Goal: Find specific page/section: Find specific page/section

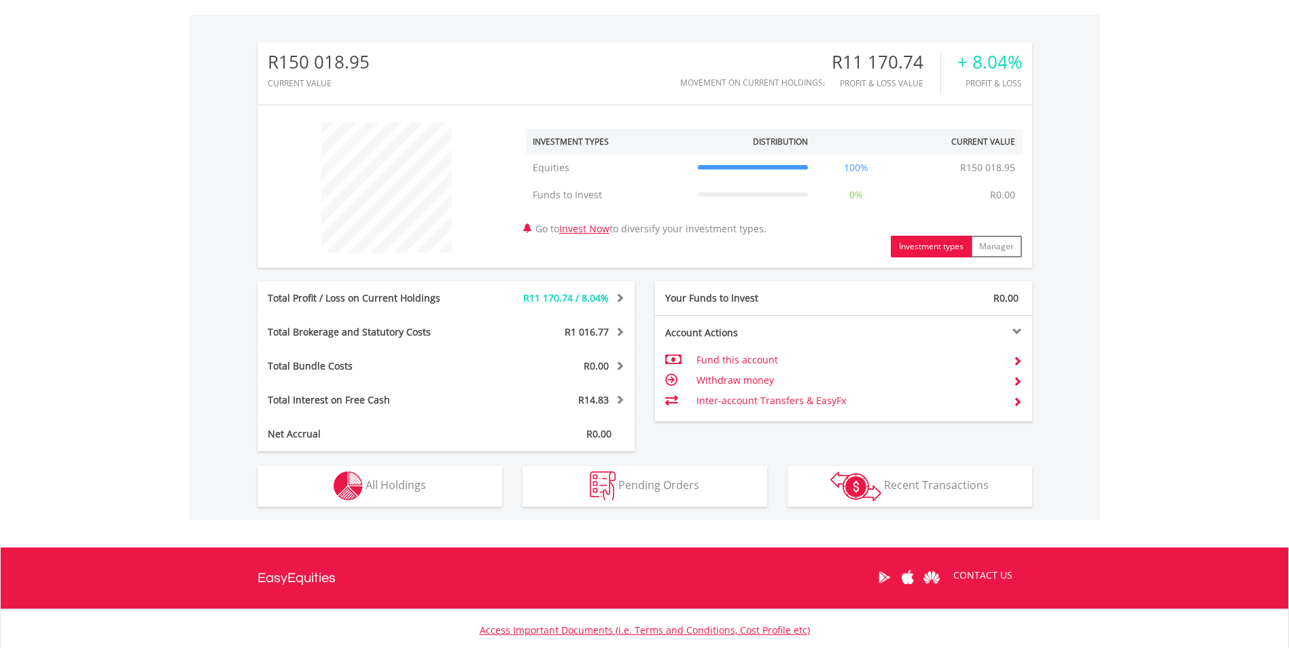
scroll to position [501, 0]
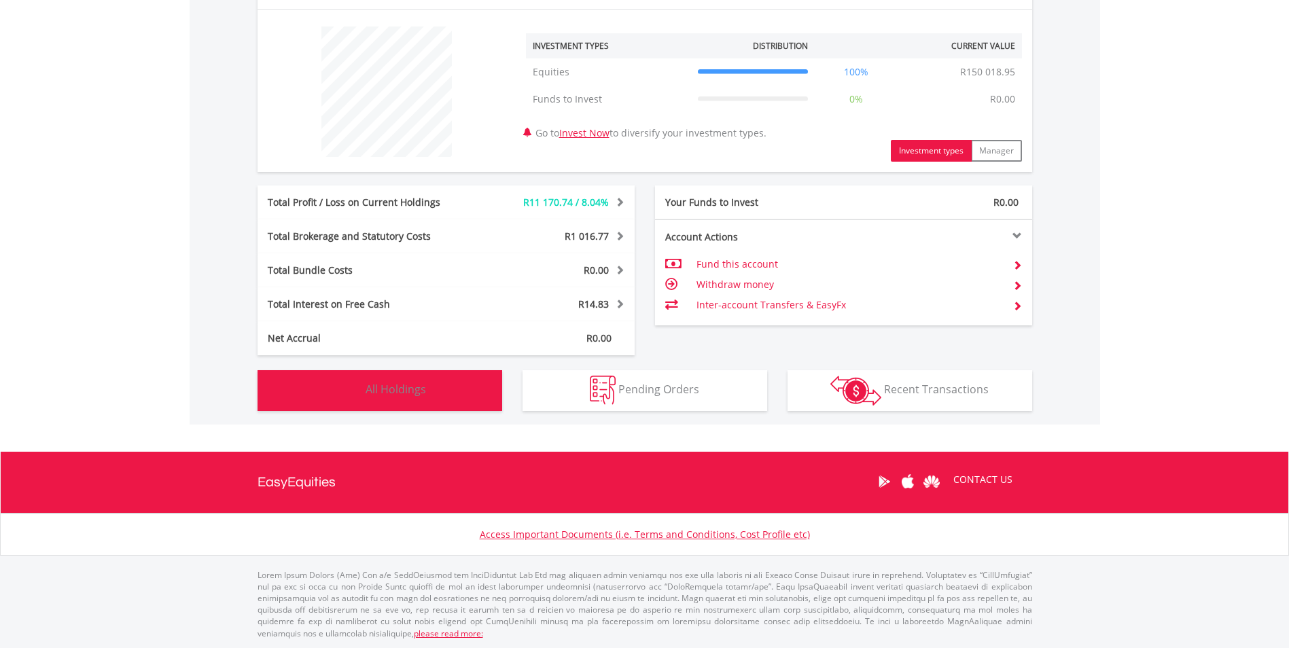
click at [423, 383] on span "All Holdings" at bounding box center [395, 389] width 60 height 15
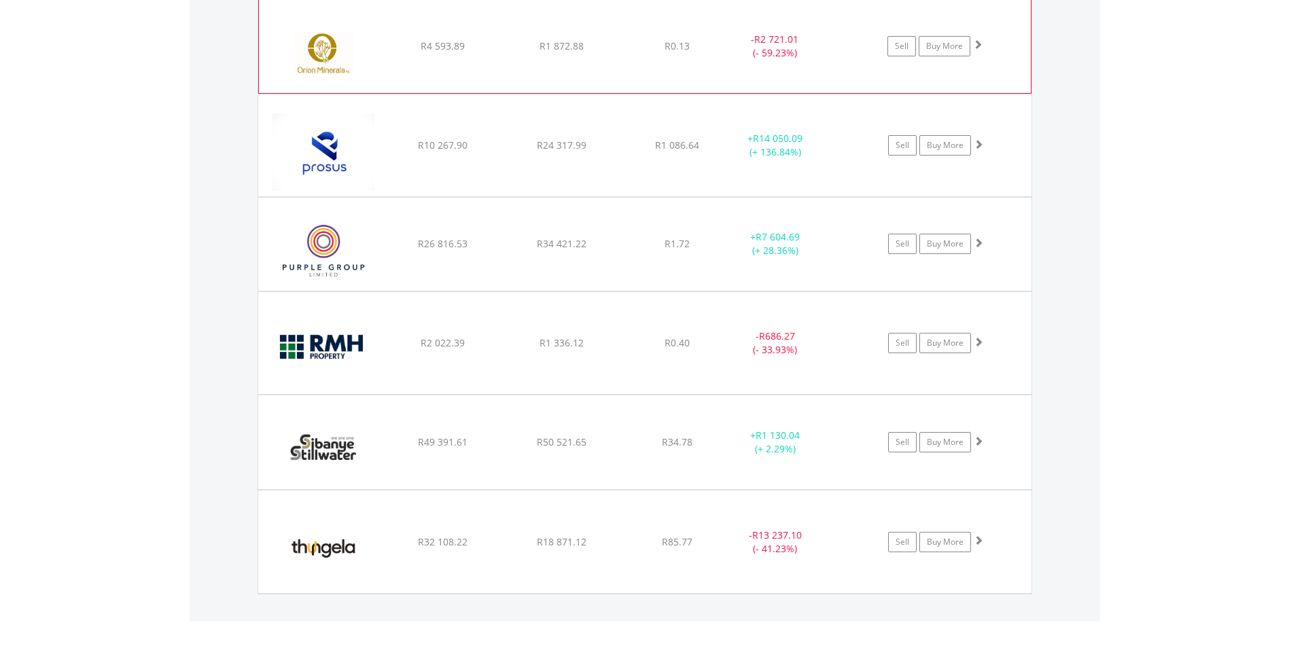
scroll to position [1223, 0]
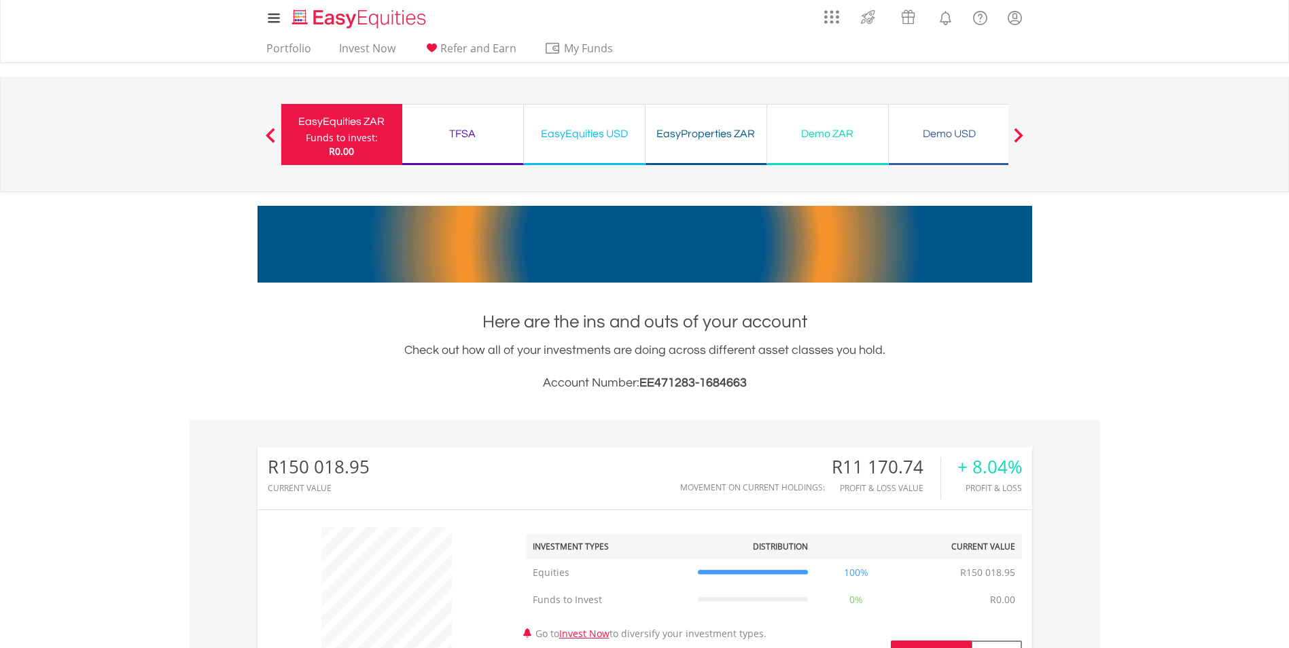
scroll to position [0, 0]
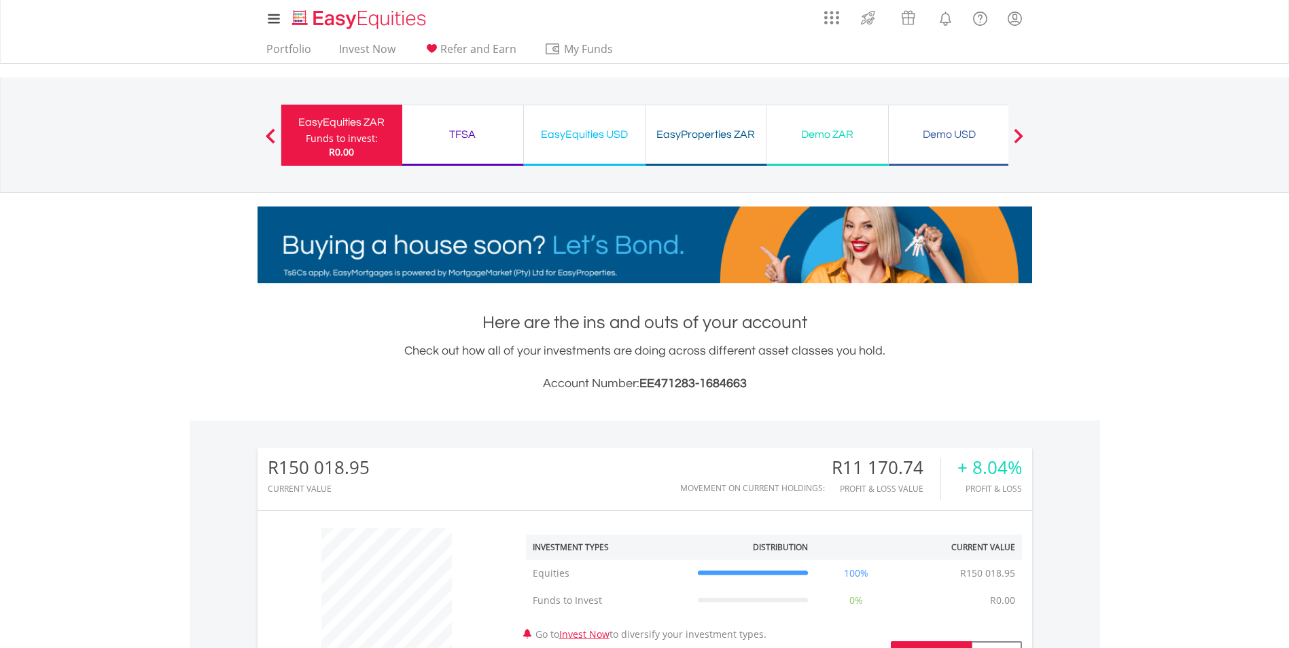
click at [440, 131] on div "TFSA" at bounding box center [462, 134] width 105 height 19
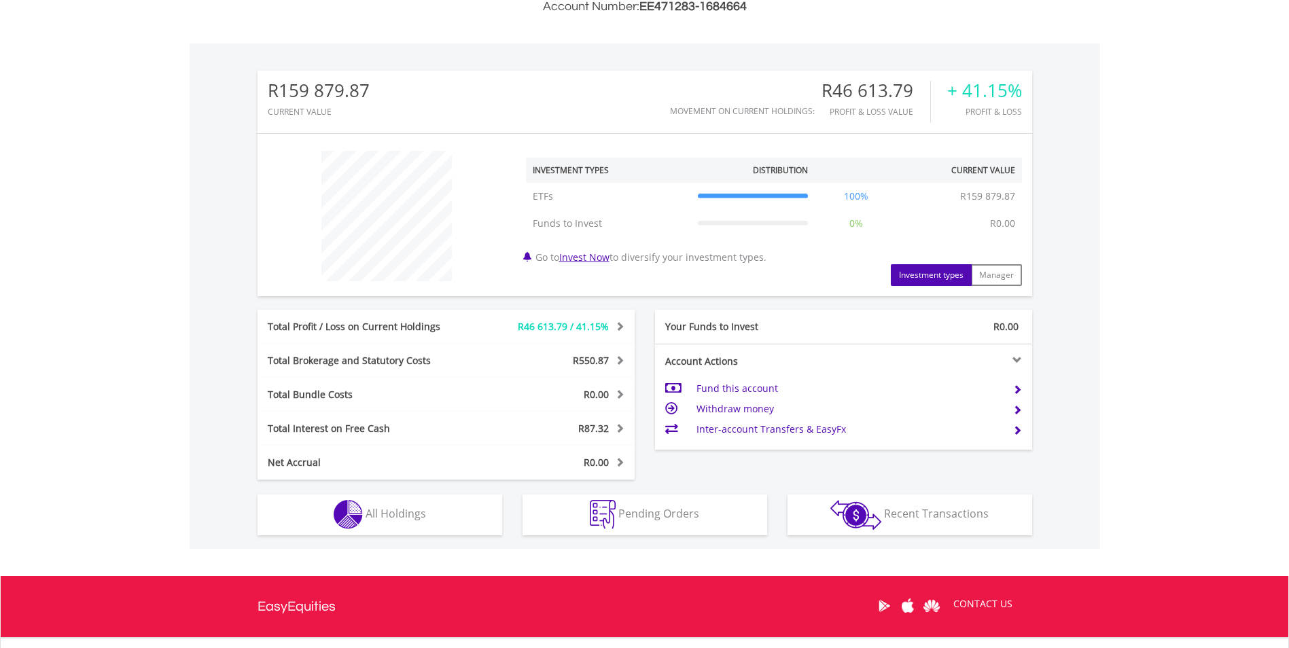
scroll to position [408, 0]
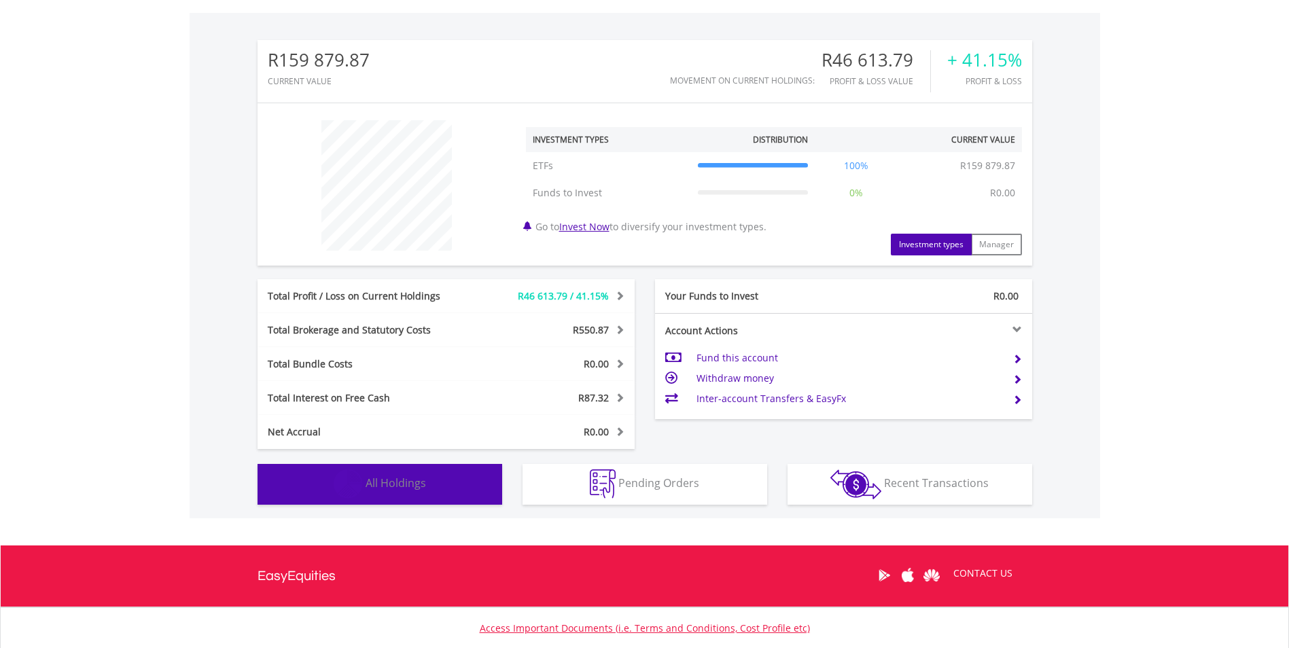
click at [433, 484] on button "Holdings All Holdings" at bounding box center [379, 484] width 245 height 41
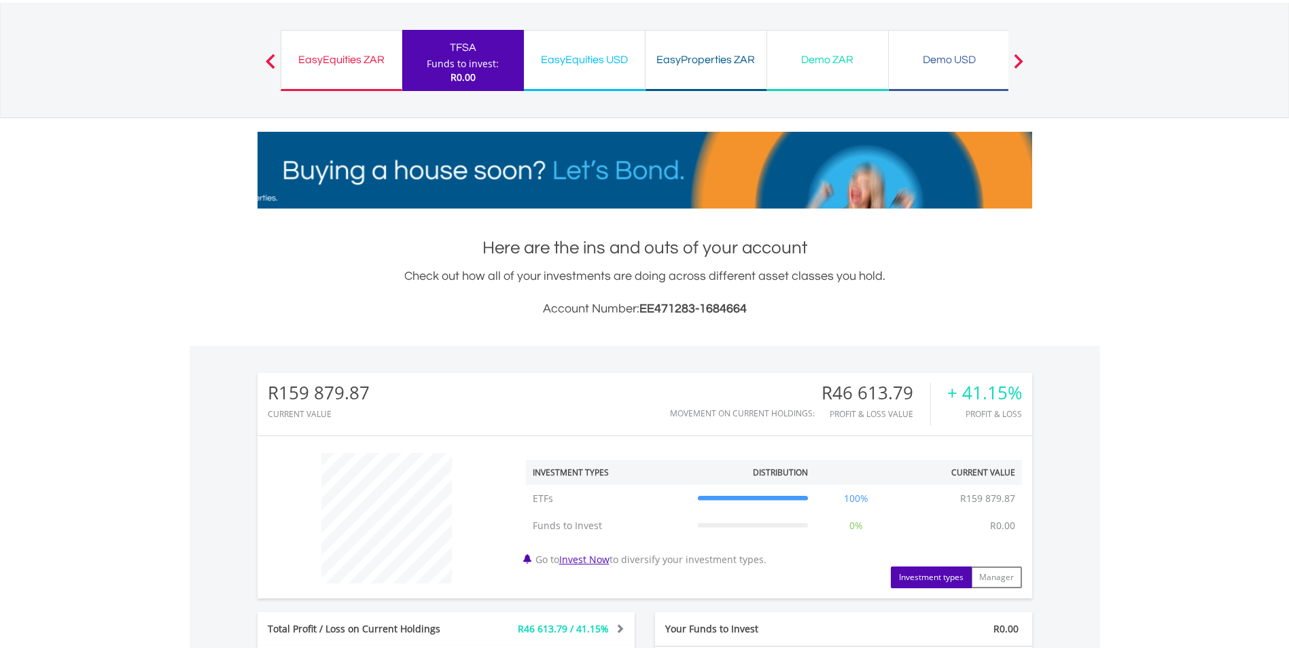
scroll to position [70, 0]
